Goal: Navigation & Orientation: Find specific page/section

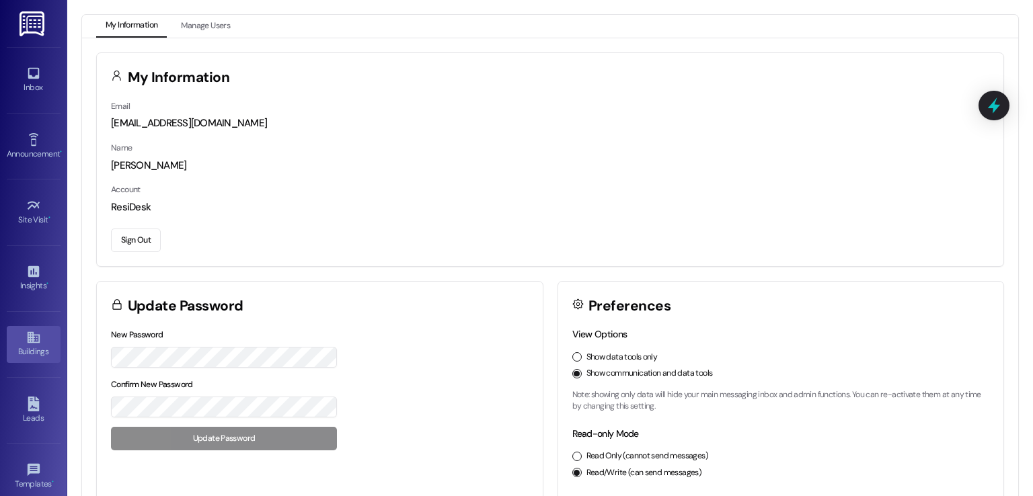
click at [27, 342] on icon at bounding box center [33, 337] width 15 height 15
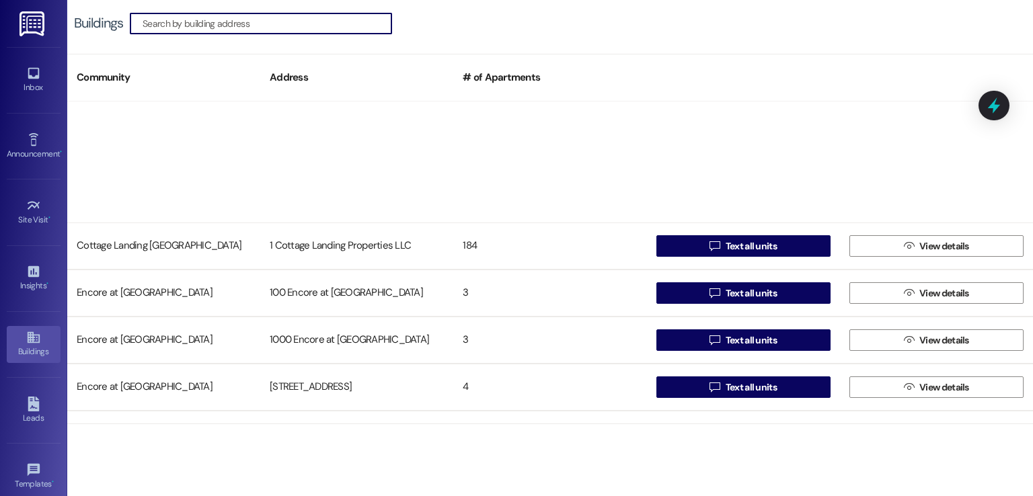
scroll to position [3362, 0]
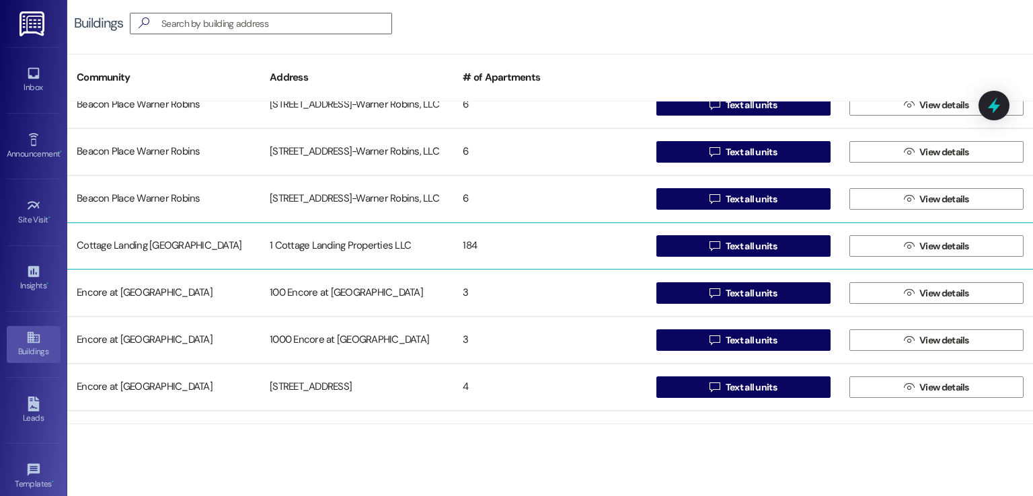
click at [362, 241] on div "1 Cottage Landing Properties LLC" at bounding box center [356, 246] width 193 height 27
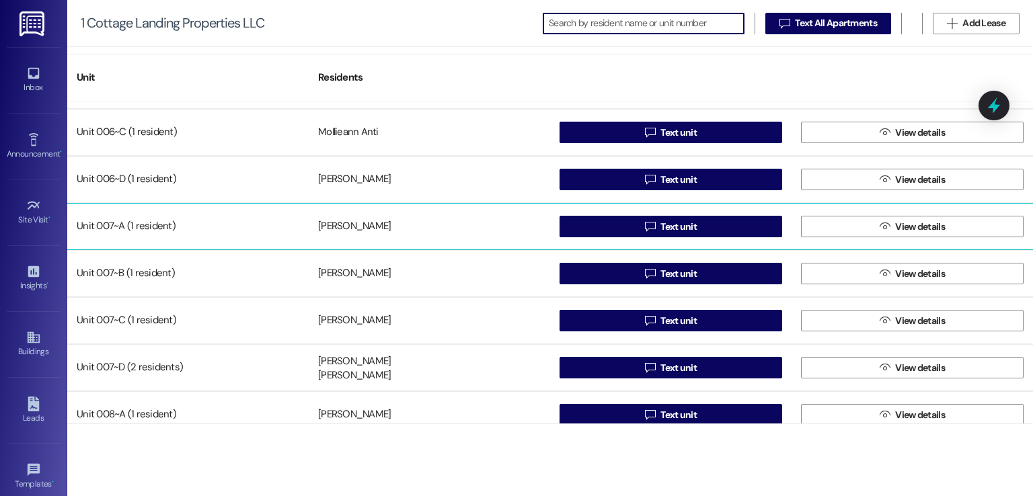
scroll to position [1143, 0]
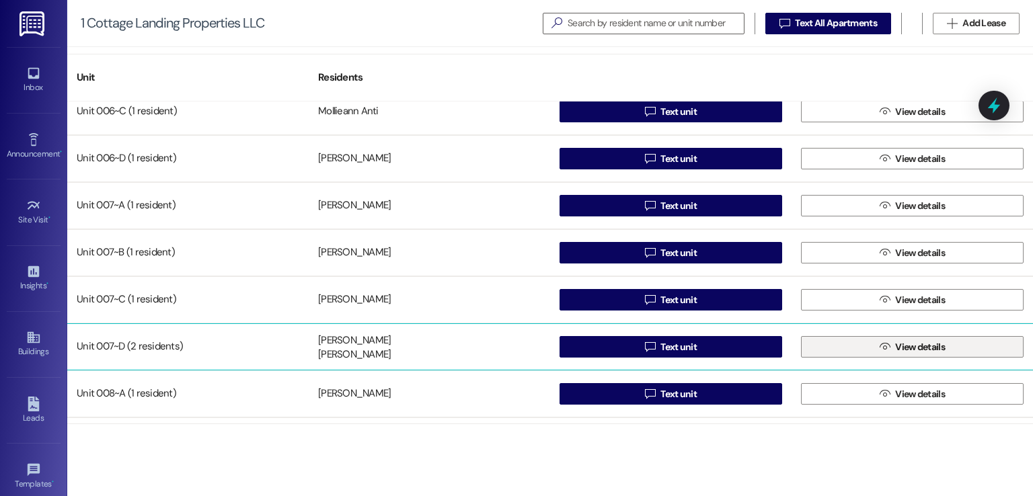
click at [884, 346] on icon "" at bounding box center [885, 347] width 10 height 11
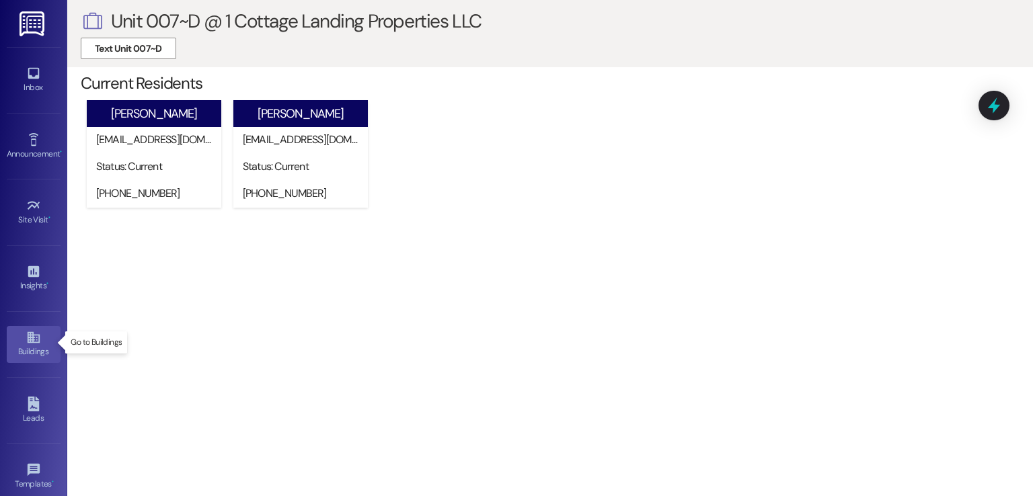
click at [29, 342] on icon at bounding box center [33, 337] width 15 height 15
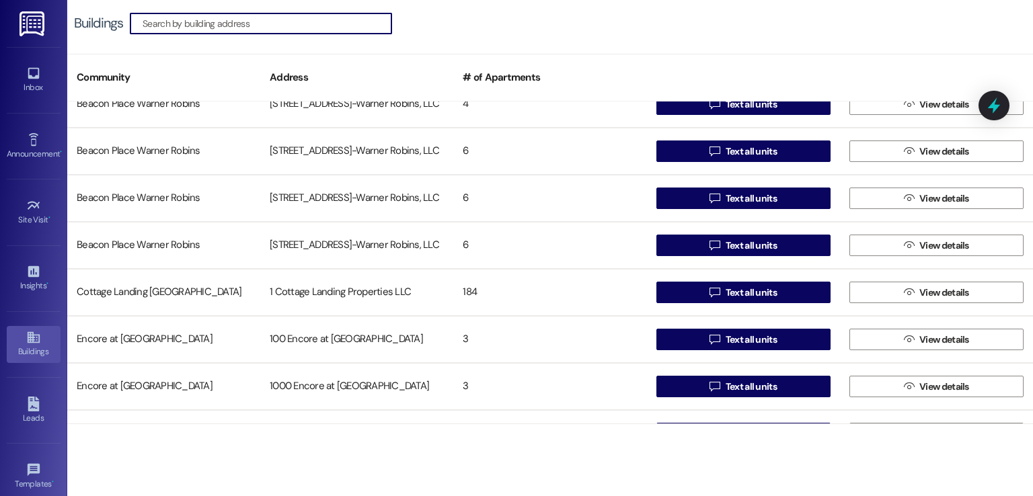
scroll to position [3295, 0]
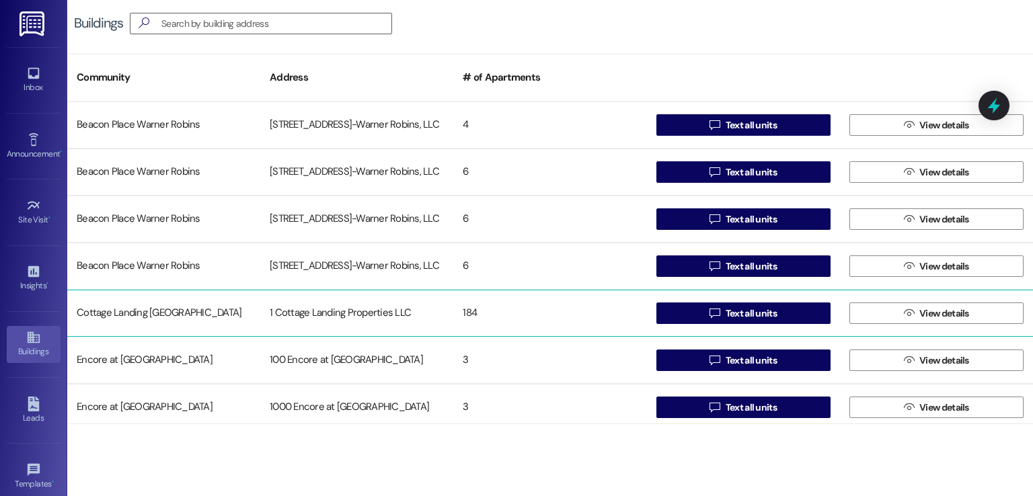
click at [334, 305] on div "1 Cottage Landing Properties LLC" at bounding box center [356, 313] width 193 height 27
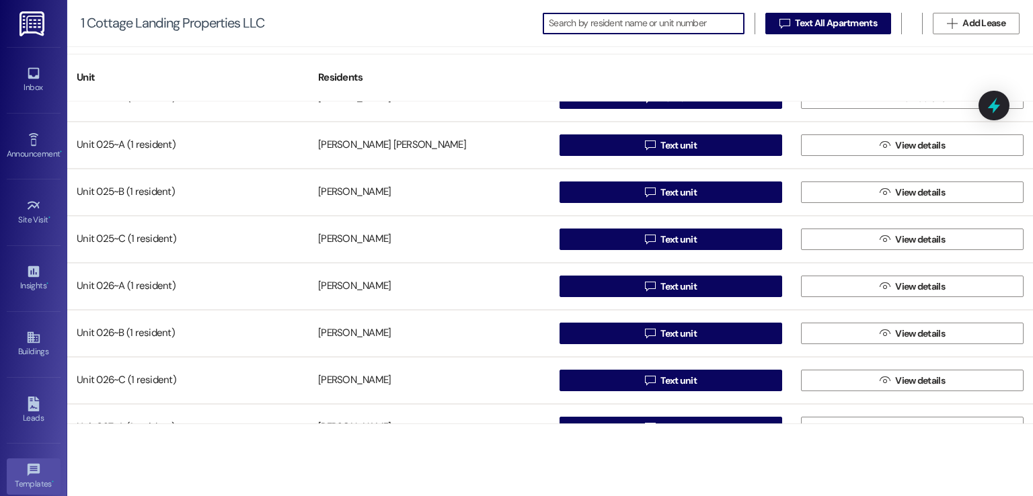
scroll to position [142, 0]
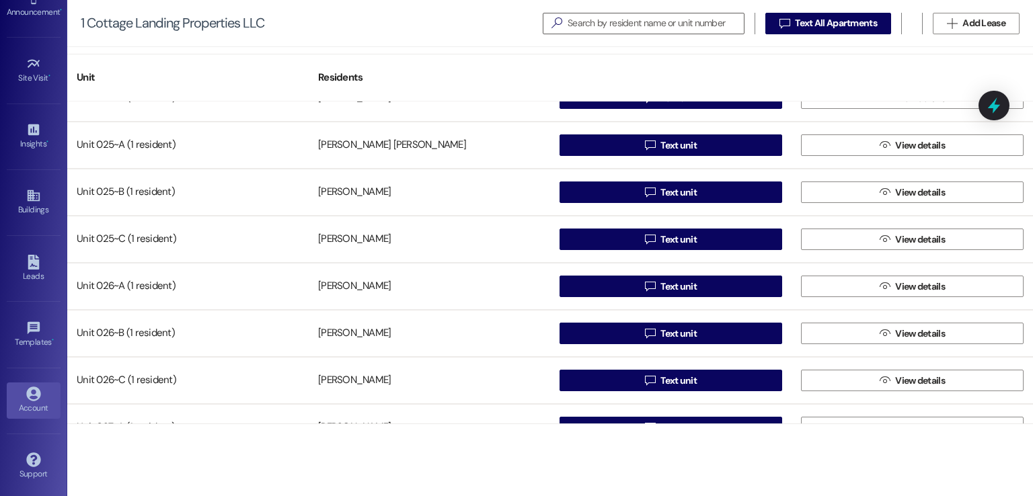
click at [32, 395] on icon at bounding box center [33, 394] width 15 height 15
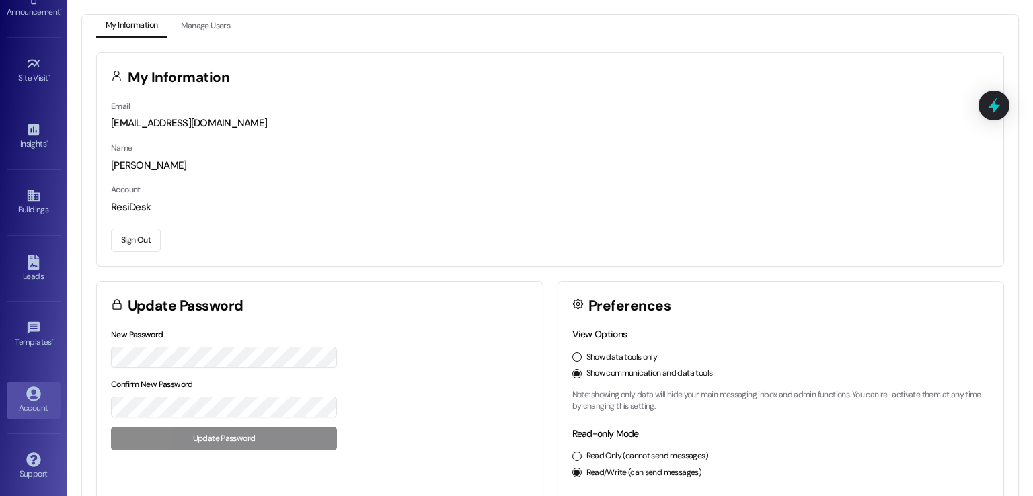
click at [133, 240] on button "Sign Out" at bounding box center [136, 241] width 50 height 24
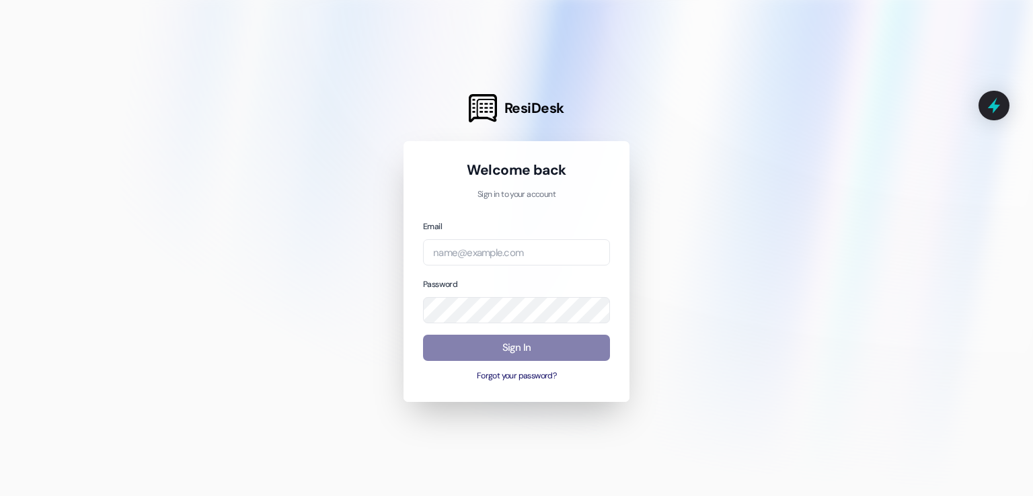
type input "[EMAIL_ADDRESS][DOMAIN_NAME]"
